Goal: Task Accomplishment & Management: Use online tool/utility

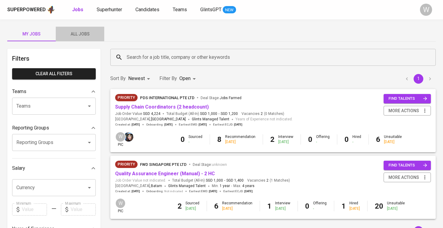
click at [83, 33] on span "All Jobs" at bounding box center [79, 34] width 41 height 8
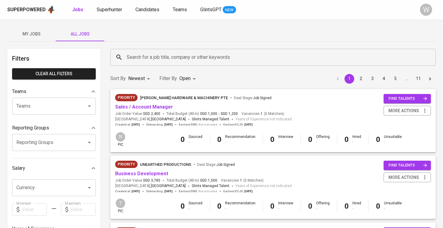
click at [141, 50] on div "Search for a job title, company or other keywords" at bounding box center [272, 57] width 325 height 17
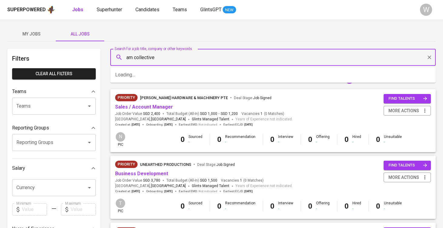
type input "am collective"
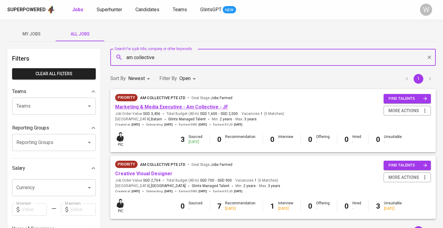
click at [183, 107] on link "Marketing & Media Executive - Am Collective - JF" at bounding box center [171, 107] width 113 height 6
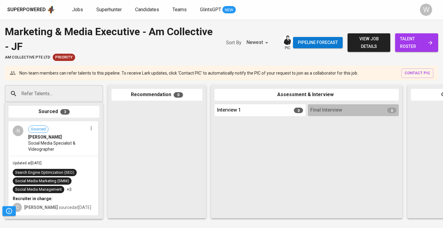
click at [410, 38] on span "talent roster" at bounding box center [416, 42] width 33 height 15
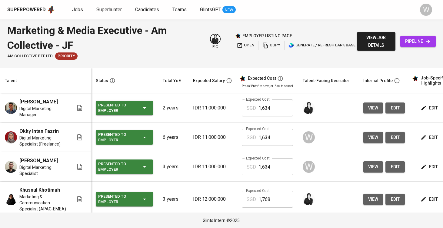
click at [368, 167] on span "view" at bounding box center [373, 167] width 10 height 8
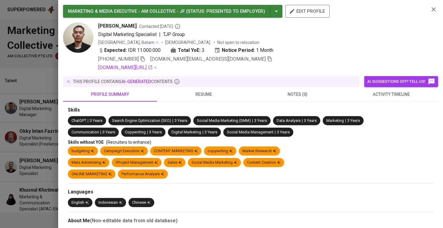
click at [225, 55] on span "[DOMAIN_NAME][EMAIL_ADDRESS][DOMAIN_NAME]" at bounding box center [211, 58] width 122 height 7
click at [267, 59] on icon "button" at bounding box center [269, 58] width 5 height 5
click at [17, 80] on div at bounding box center [221, 114] width 443 height 228
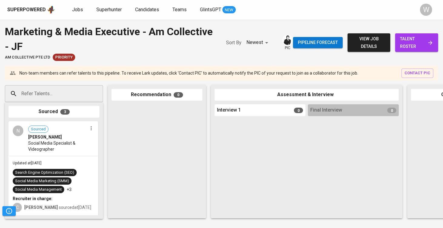
click at [75, 93] on input "Refer Talents..." at bounding box center [52, 94] width 64 height 12
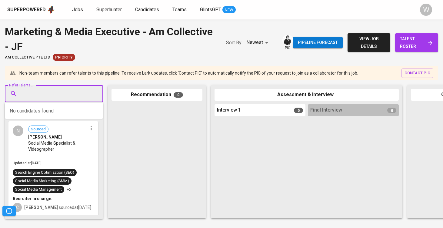
paste input "[DOMAIN_NAME][EMAIL_ADDRESS][DOMAIN_NAME]"
type input "[DOMAIN_NAME][EMAIL_ADDRESS][DOMAIN_NAME]"
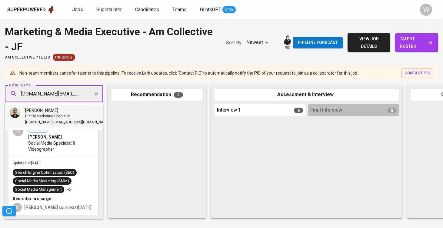
click at [68, 111] on div "[PERSON_NAME]" at bounding box center [67, 110] width 84 height 6
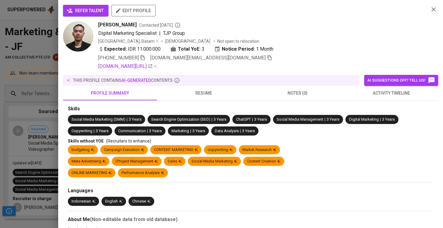
click at [91, 9] on span "refer talent" at bounding box center [86, 11] width 36 height 8
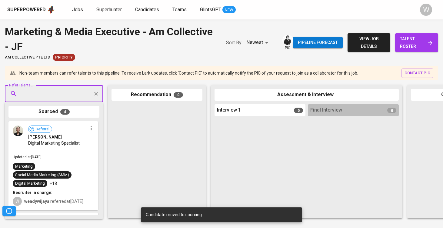
click at [404, 46] on span "talent roster" at bounding box center [416, 42] width 33 height 15
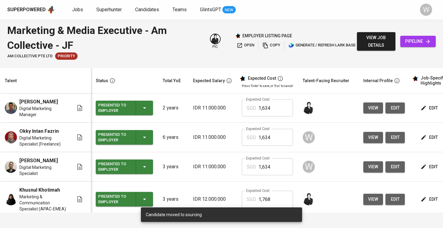
click at [375, 139] on span "view" at bounding box center [373, 138] width 10 height 8
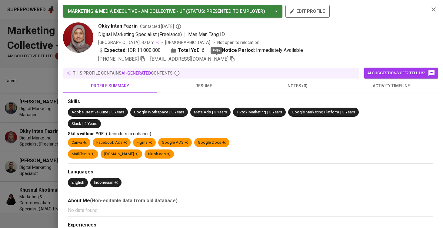
click at [230, 59] on icon "button" at bounding box center [232, 58] width 5 height 5
click at [15, 78] on div at bounding box center [221, 114] width 443 height 228
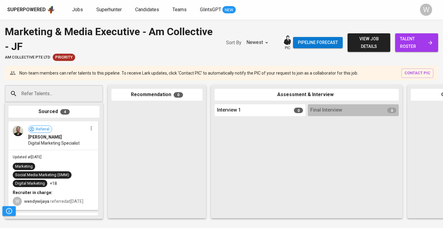
click at [42, 90] on input "Refer Talents..." at bounding box center [52, 94] width 64 height 12
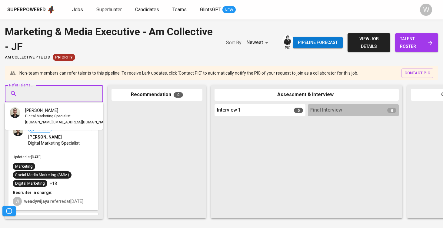
paste input "[EMAIL_ADDRESS][DOMAIN_NAME]"
type input "[EMAIL_ADDRESS][DOMAIN_NAME]"
click at [41, 119] on span "[EMAIL_ADDRESS][DOMAIN_NAME]" at bounding box center [53, 122] width 57 height 6
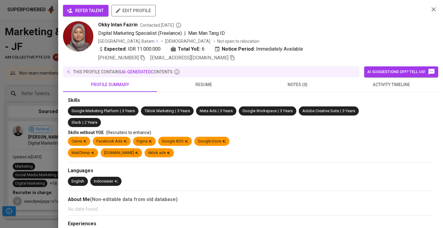
click at [89, 14] on button "refer talent" at bounding box center [85, 11] width 45 height 12
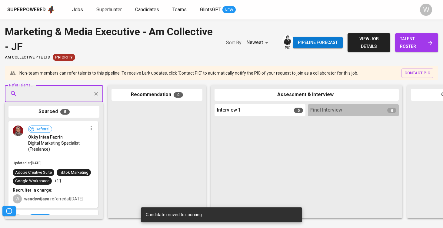
click at [417, 47] on span "talent roster" at bounding box center [416, 42] width 33 height 15
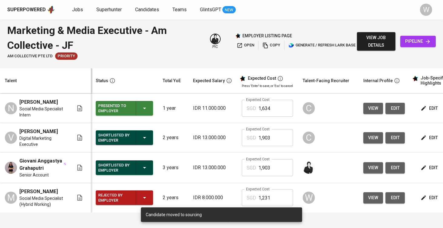
scroll to position [160, 0]
click at [371, 192] on button "view" at bounding box center [373, 197] width 20 height 11
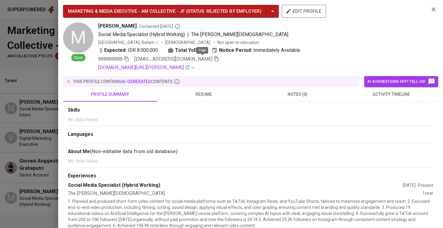
click at [214, 59] on icon "button" at bounding box center [216, 58] width 4 height 5
click at [9, 91] on div at bounding box center [221, 114] width 443 height 228
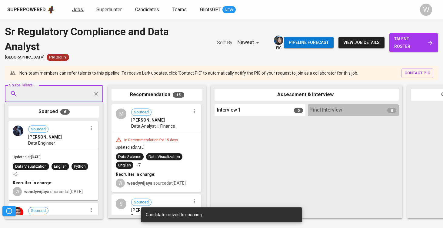
click at [73, 11] on span "Jobs" at bounding box center [77, 10] width 11 height 6
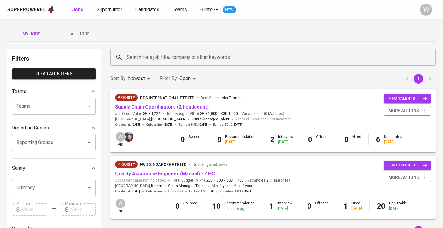
click at [84, 28] on button "All Jobs" at bounding box center [80, 34] width 48 height 15
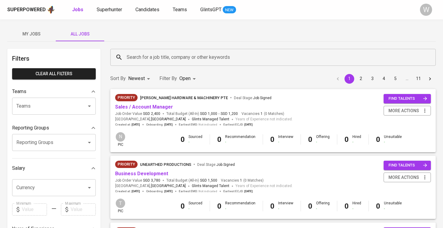
click at [134, 54] on input "Search for a job title, company or other keywords" at bounding box center [274, 58] width 299 height 12
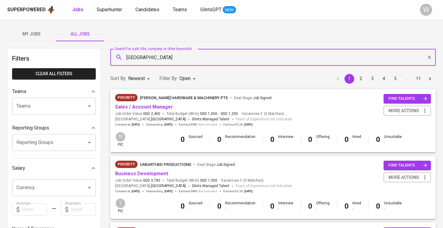
type input "stamford"
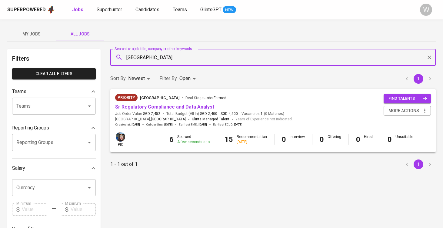
click at [143, 103] on div "Priority Stamford American International School Deal Stage : Jobs Farmed" at bounding box center [204, 99] width 178 height 10
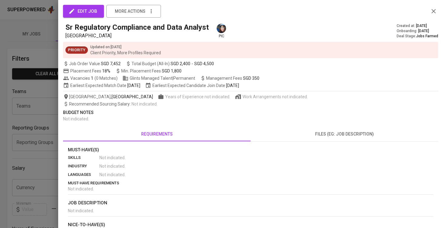
click at [52, 118] on div at bounding box center [221, 114] width 443 height 228
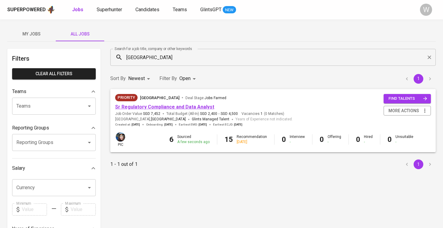
click at [138, 105] on link "Sr Regulatory Compliance and Data Analyst" at bounding box center [164, 107] width 99 height 6
